Goal: Find contact information: Find contact information

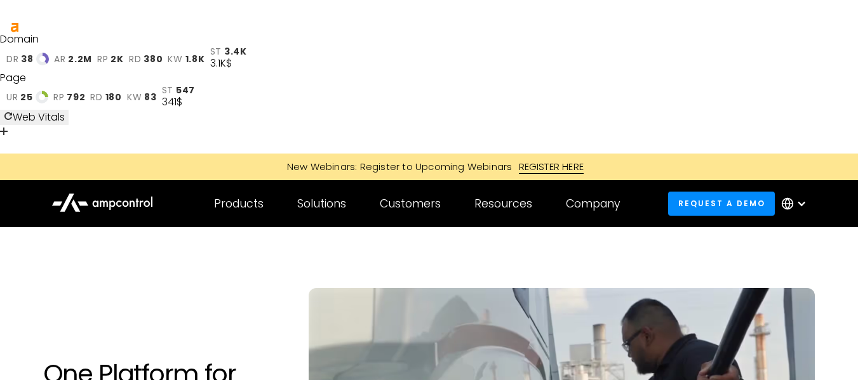
click at [805, 199] on div at bounding box center [801, 204] width 10 height 10
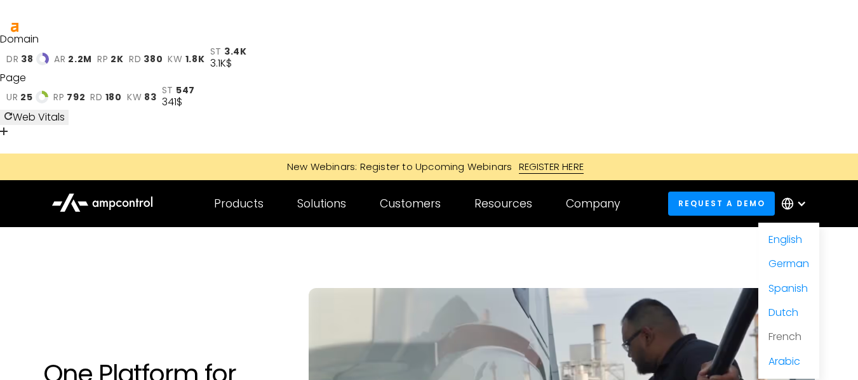
click at [782, 330] on link "French" at bounding box center [784, 337] width 33 height 15
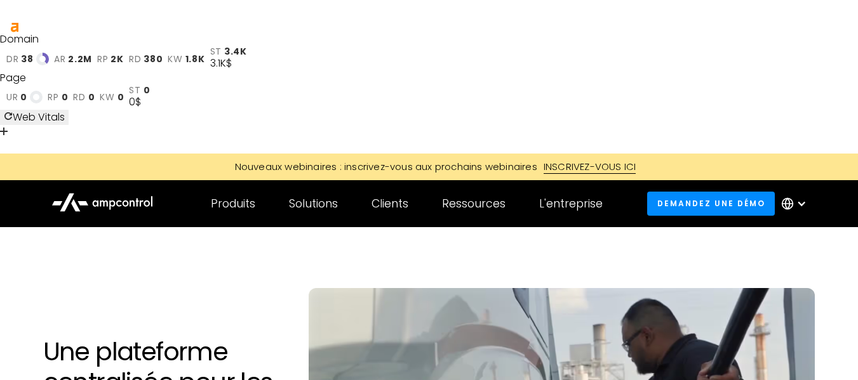
click at [631, 227] on div at bounding box center [429, 247] width 772 height 41
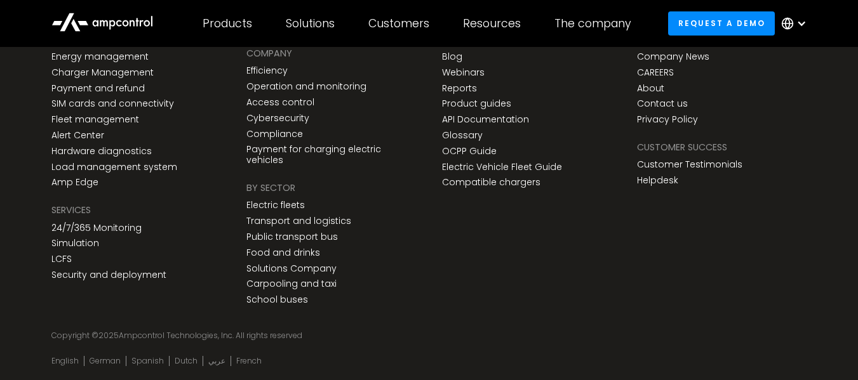
scroll to position [4866, 0]
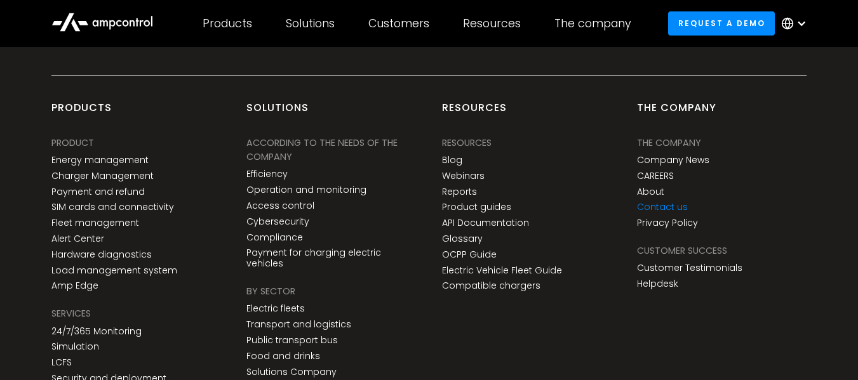
click at [669, 201] on font "Contact us" at bounding box center [662, 207] width 51 height 13
